Goal: Information Seeking & Learning: Learn about a topic

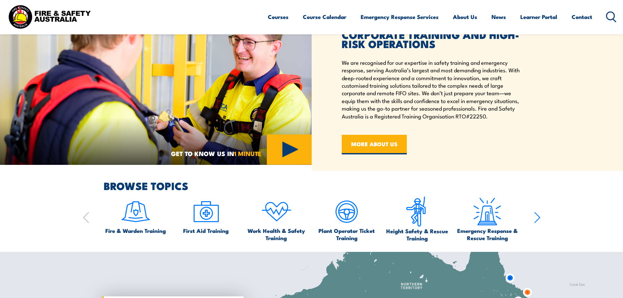
scroll to position [327, 0]
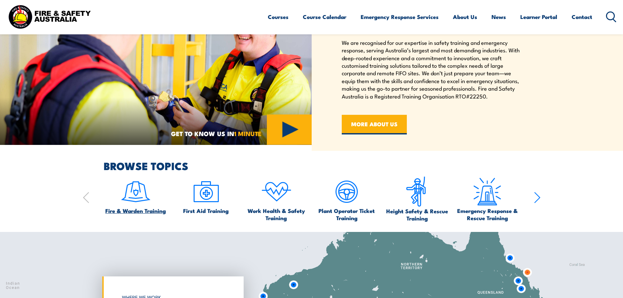
click at [145, 192] on img at bounding box center [135, 191] width 31 height 31
